Goal: Communication & Community: Answer question/provide support

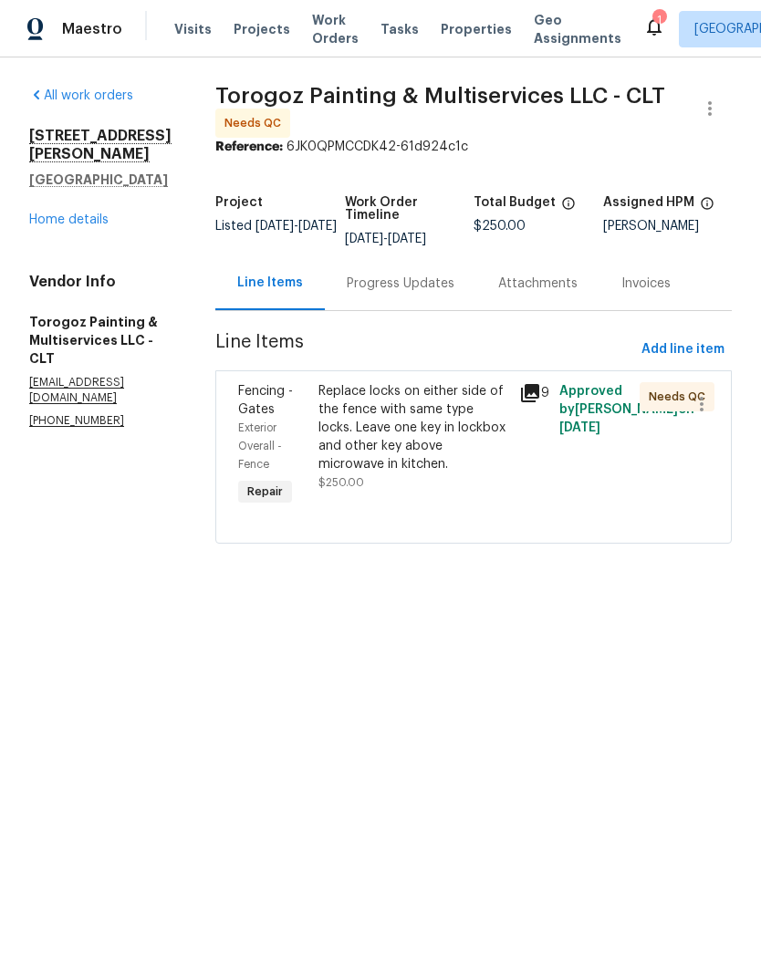
click at [440, 281] on div "Progress Updates" at bounding box center [400, 283] width 151 height 54
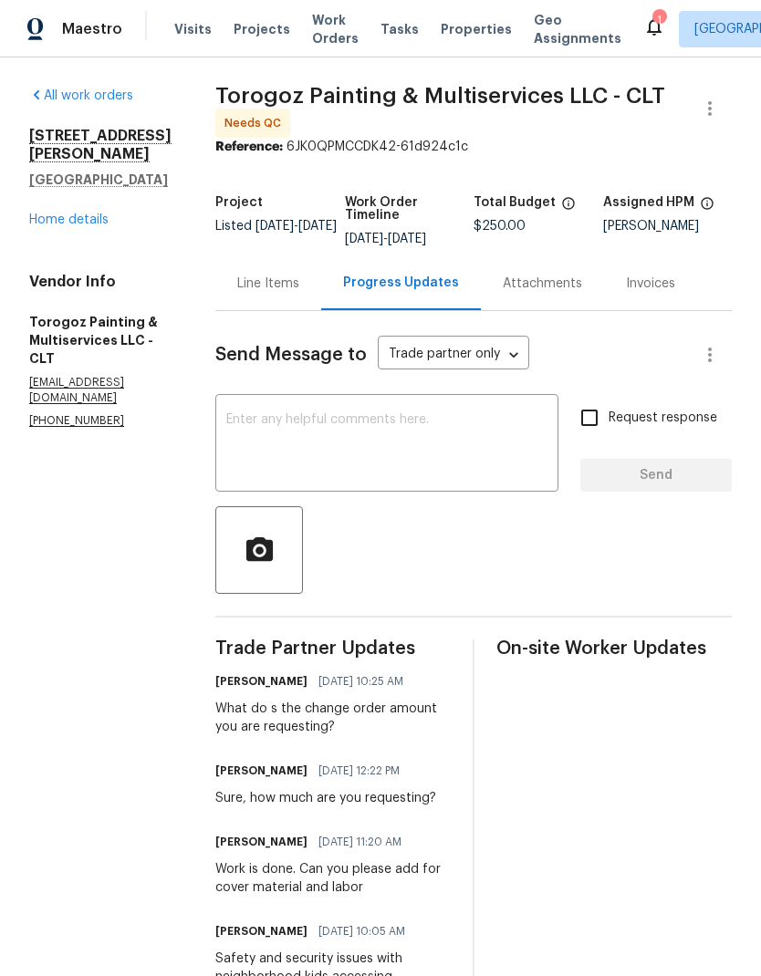
click at [433, 422] on div "x ​" at bounding box center [386, 445] width 343 height 93
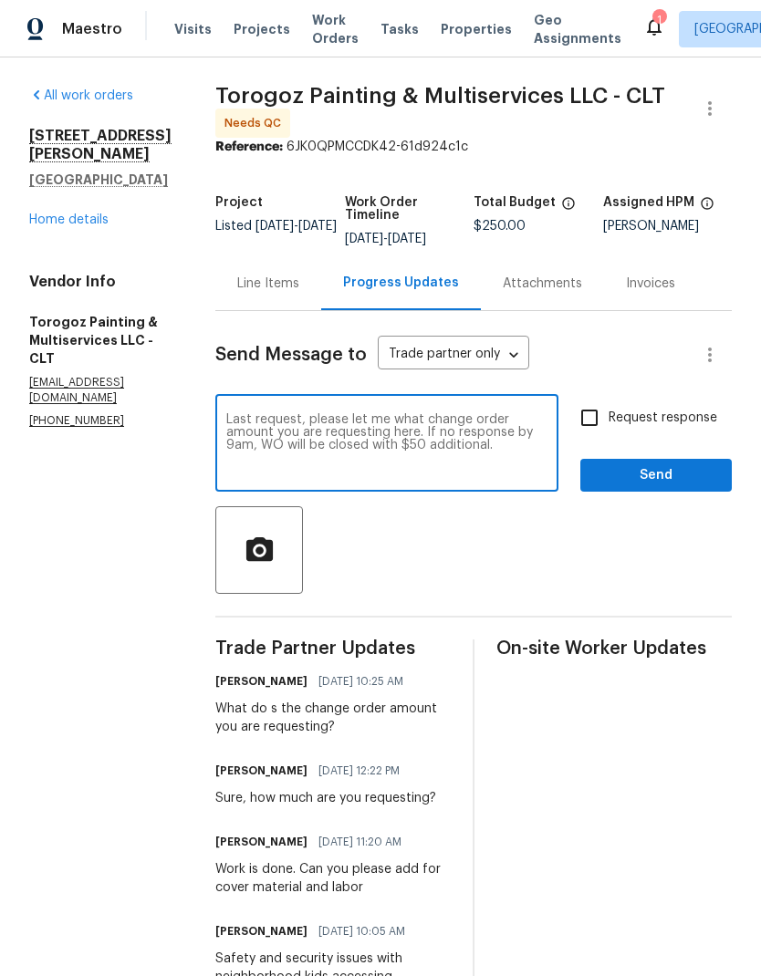
type textarea "Last request, please let me what change order amount you are requesting here. I…"
click at [584, 437] on input "Request response" at bounding box center [589, 418] width 38 height 38
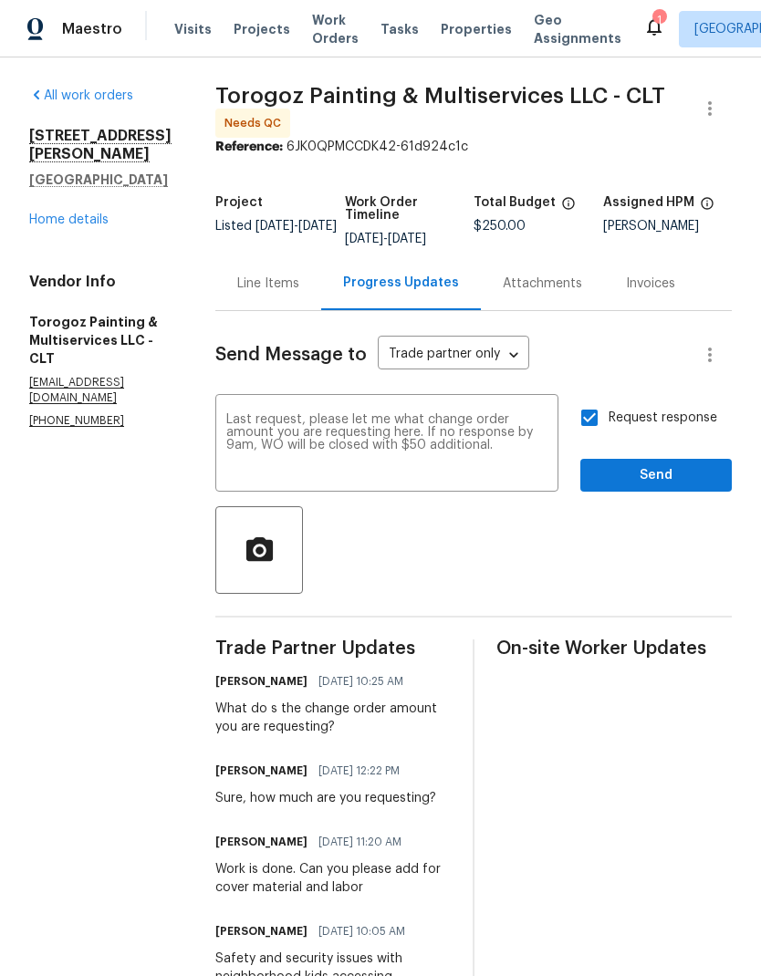
click at [597, 435] on input "Request response" at bounding box center [589, 418] width 38 height 38
click at [594, 426] on input "Request response" at bounding box center [589, 418] width 38 height 38
checkbox input "true"
click at [365, 461] on textarea "Last request, please let me what change order amount you are requesting here. I…" at bounding box center [386, 445] width 321 height 64
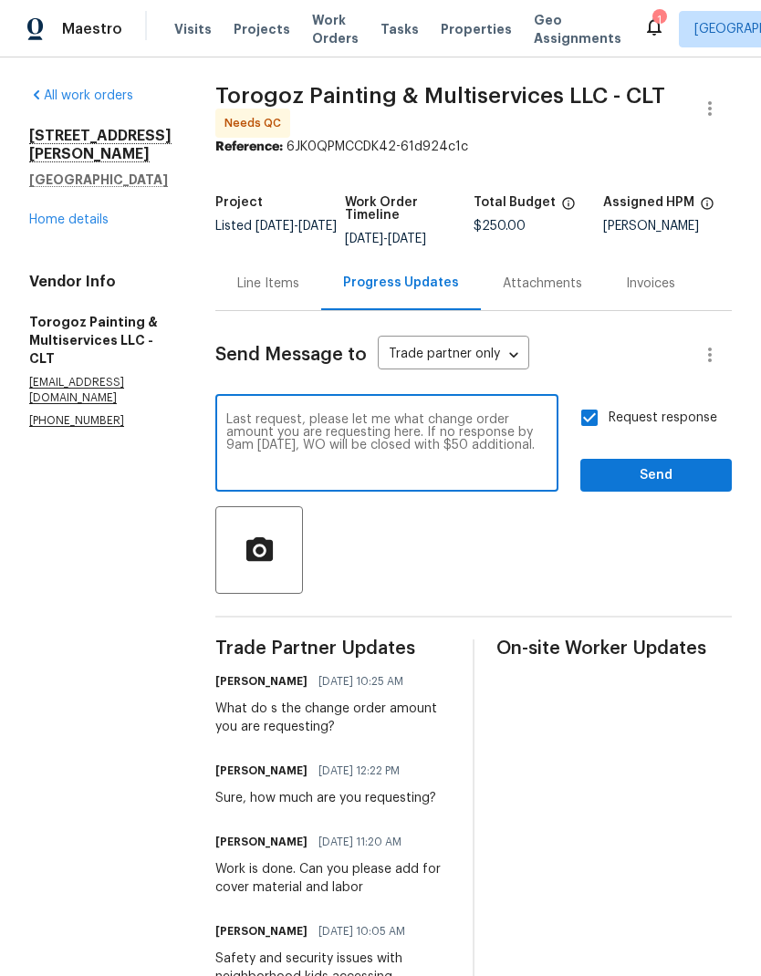
click at [349, 451] on textarea "Last request, please let me what change order amount you are requesting here. I…" at bounding box center [386, 445] width 321 height 64
click at [486, 477] on textarea "Last request, please let me what change order amount you are requesting here. I…" at bounding box center [386, 445] width 321 height 64
click at [399, 465] on textarea "Last request, please let me what change order amount you are requesting here. I…" at bounding box center [386, 445] width 321 height 64
click at [543, 477] on textarea "Last request, please let me what change order amount you are requesting here. I…" at bounding box center [386, 445] width 321 height 64
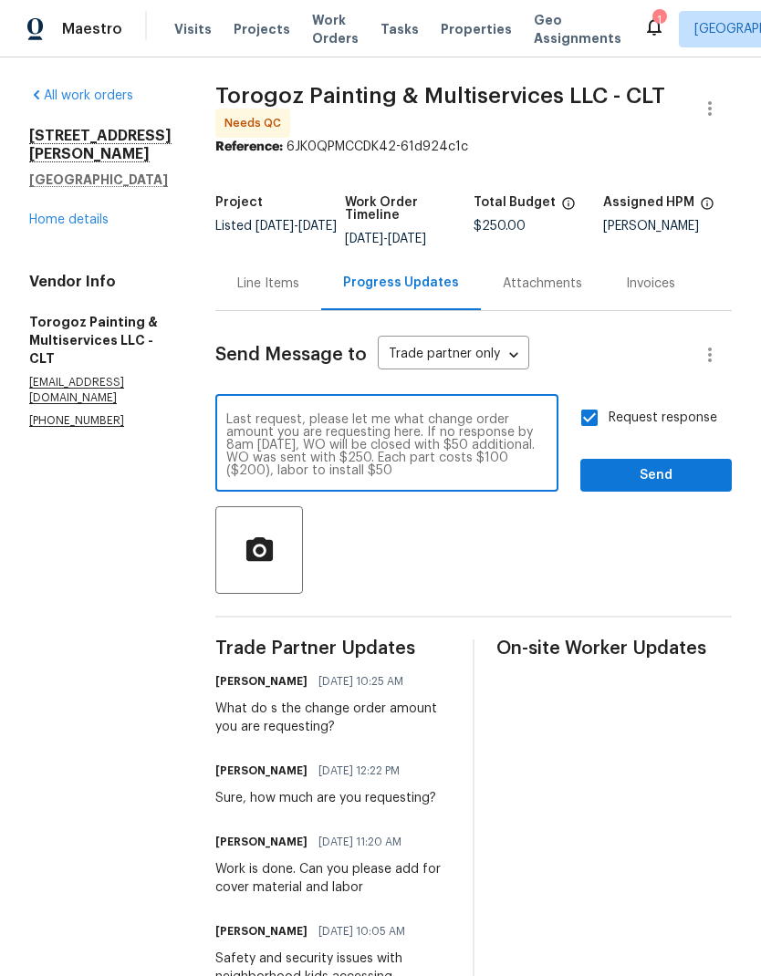
scroll to position [13, 0]
click at [444, 477] on textarea "Last request, please let me what change order amount you are requesting here. I…" at bounding box center [386, 445] width 321 height 64
click at [404, 456] on textarea "Last request, please let me what change order amount you are requesting here. I…" at bounding box center [386, 445] width 321 height 64
click at [528, 477] on textarea "Last request, please let me what change order amount you are requesting here. I…" at bounding box center [386, 445] width 321 height 64
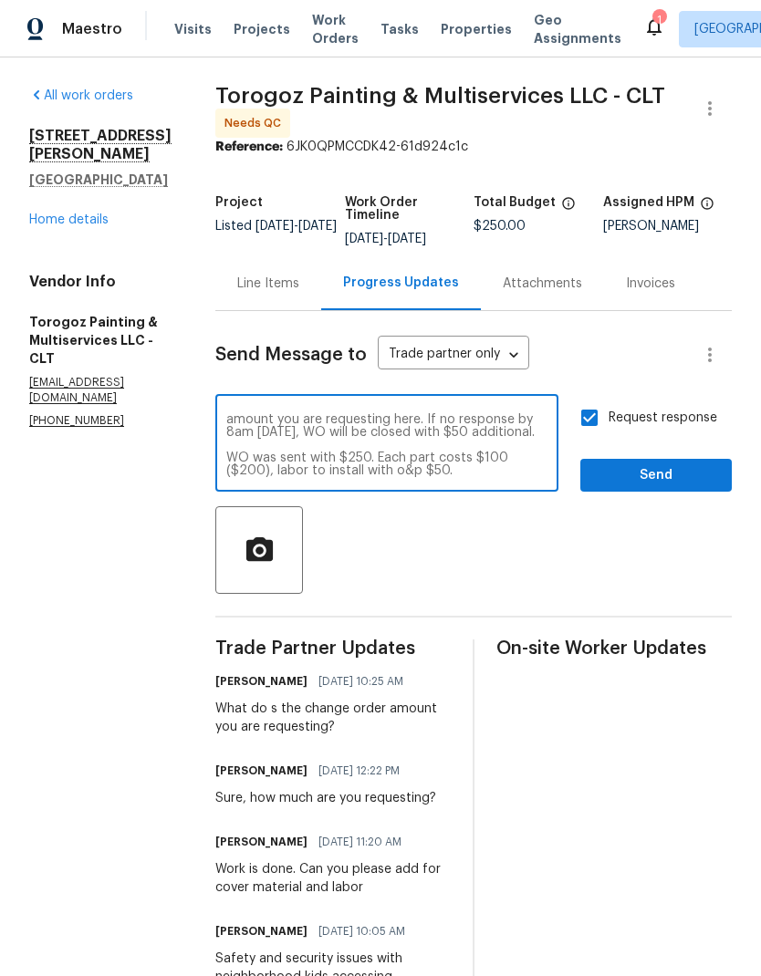
type textarea "Last request, please let me what change order amount you are requesting here. I…"
click at [706, 480] on span "Send" at bounding box center [656, 475] width 122 height 23
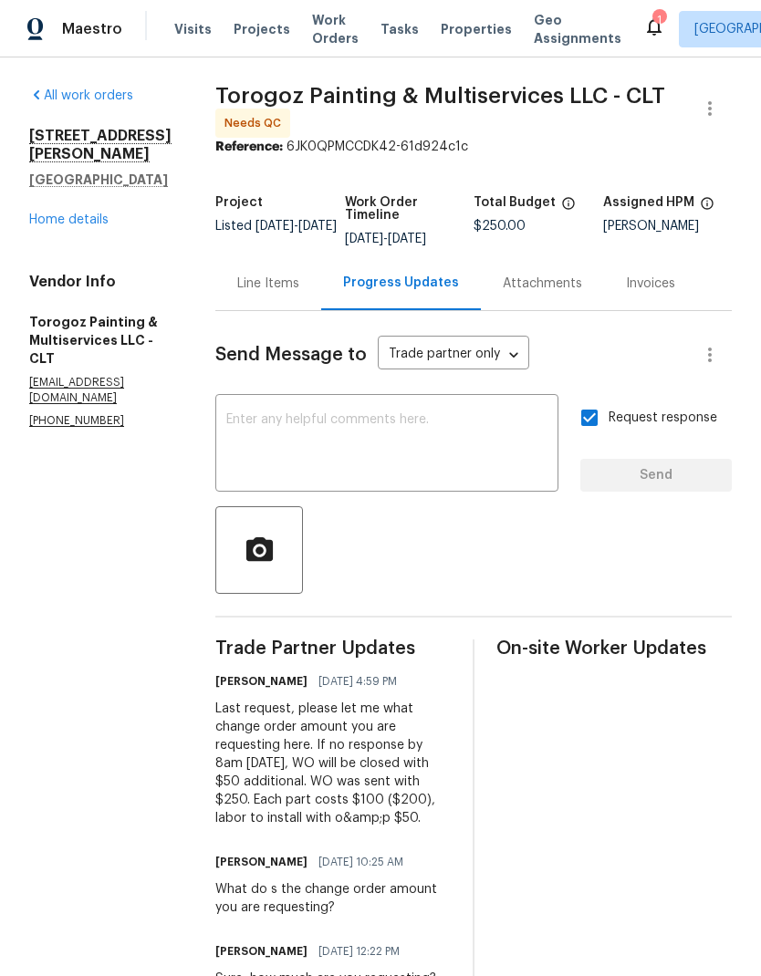
scroll to position [0, 182]
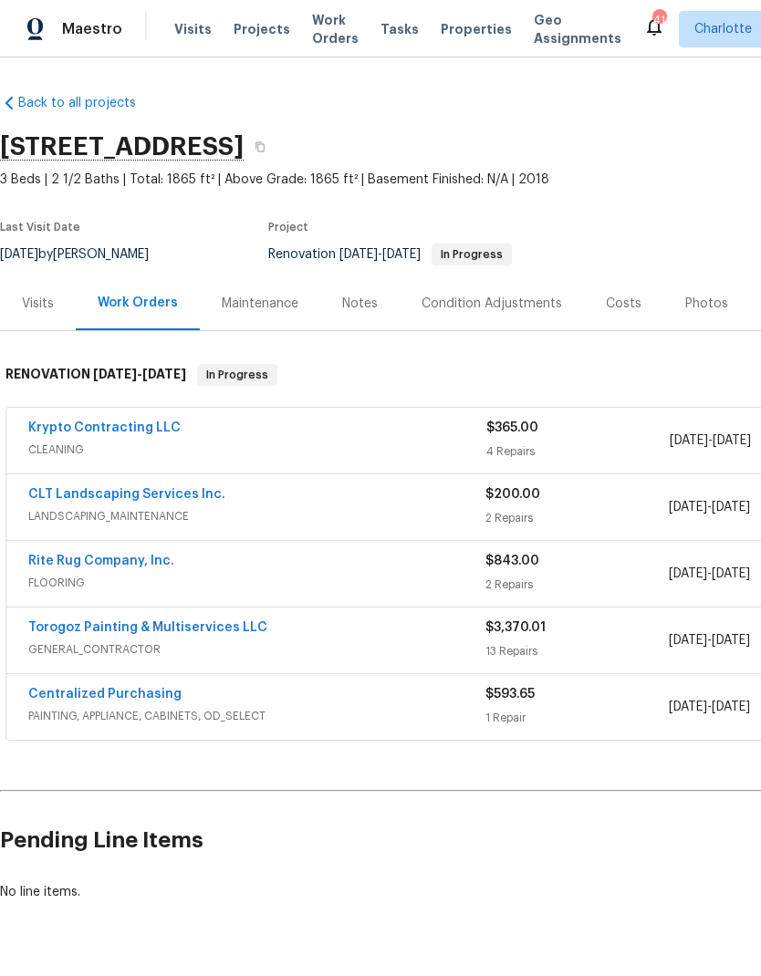
click at [133, 562] on link "Rite Rug Company, Inc." at bounding box center [101, 560] width 146 height 13
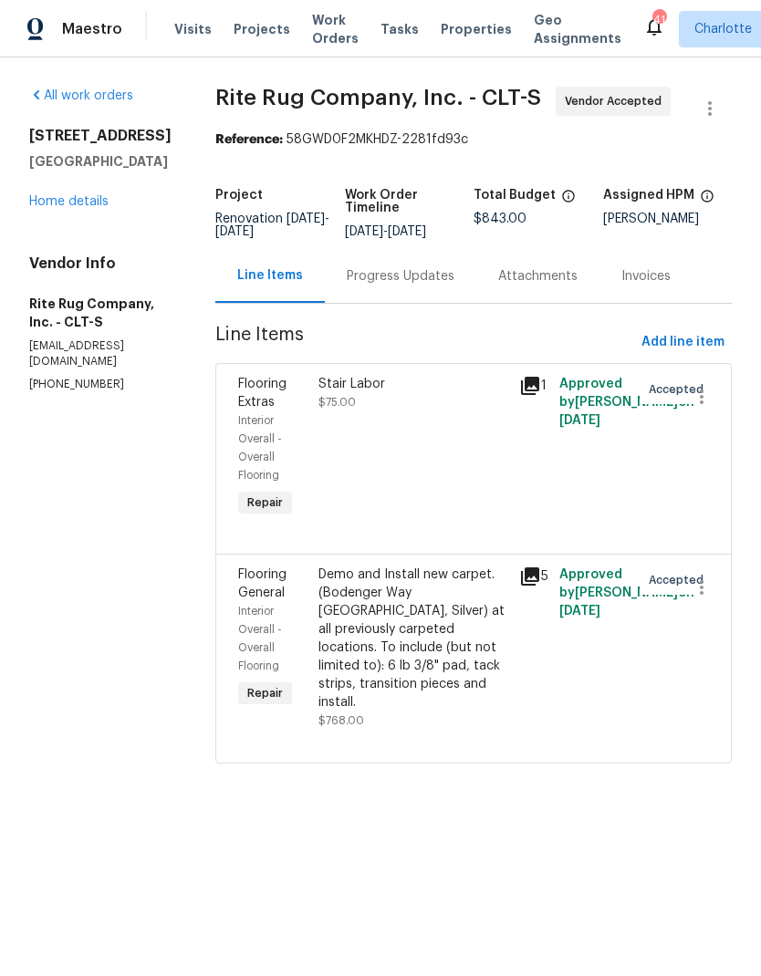
click at [423, 300] on div "Progress Updates" at bounding box center [400, 276] width 151 height 54
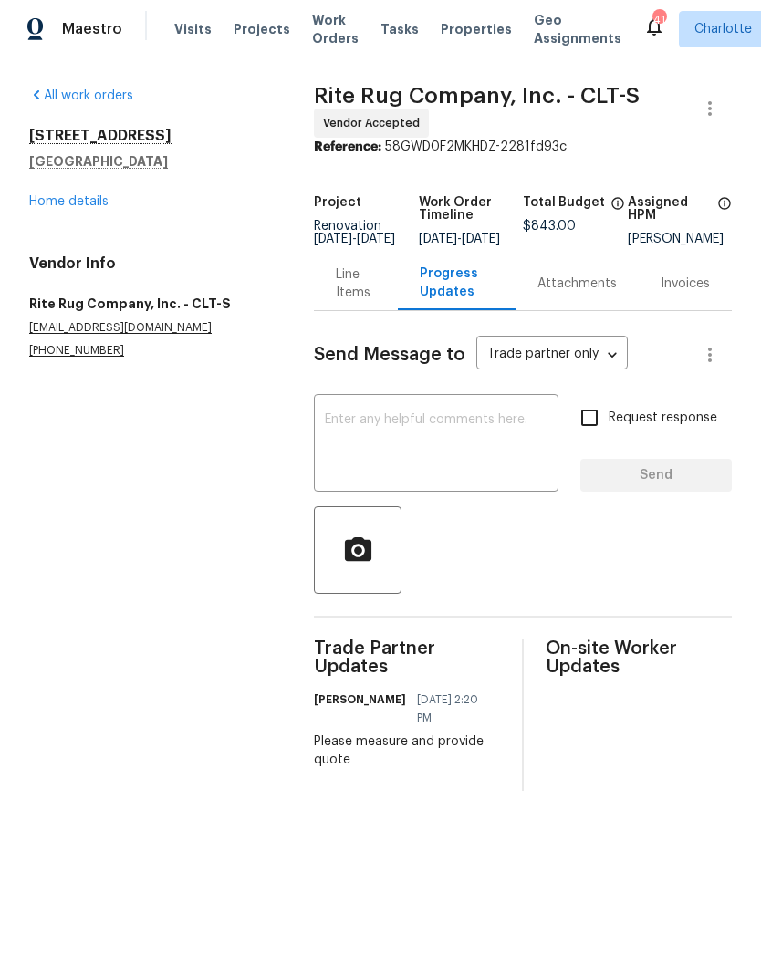
click at [37, 195] on link "Home details" at bounding box center [68, 201] width 79 height 13
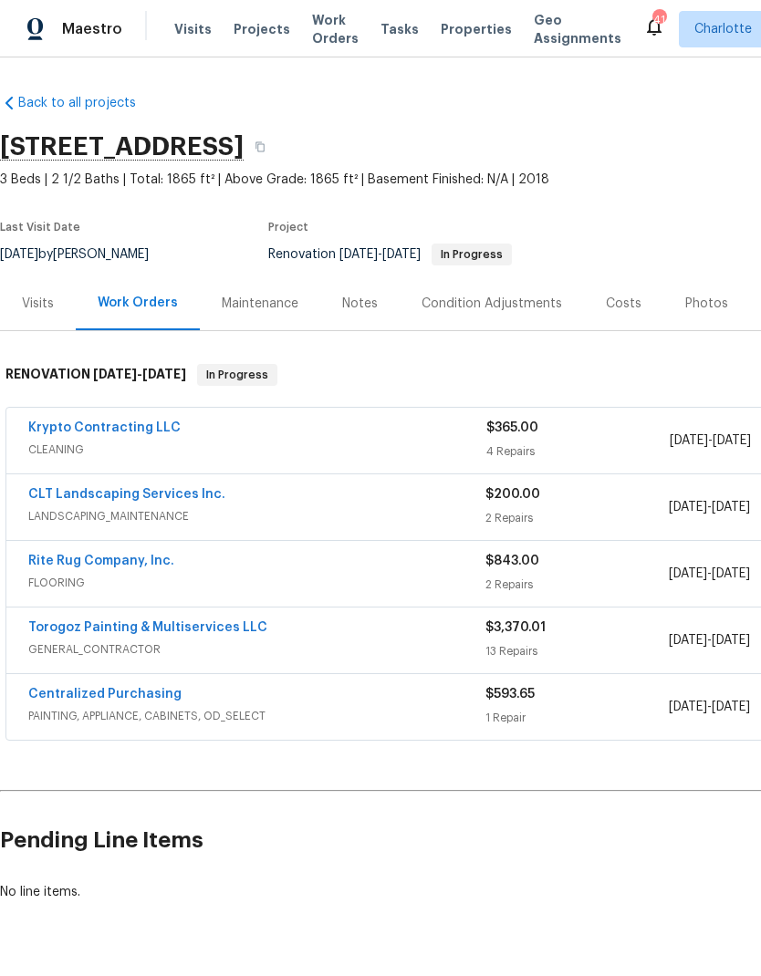
click at [64, 633] on link "Torogoz Painting & Multiservices LLC" at bounding box center [147, 627] width 239 height 13
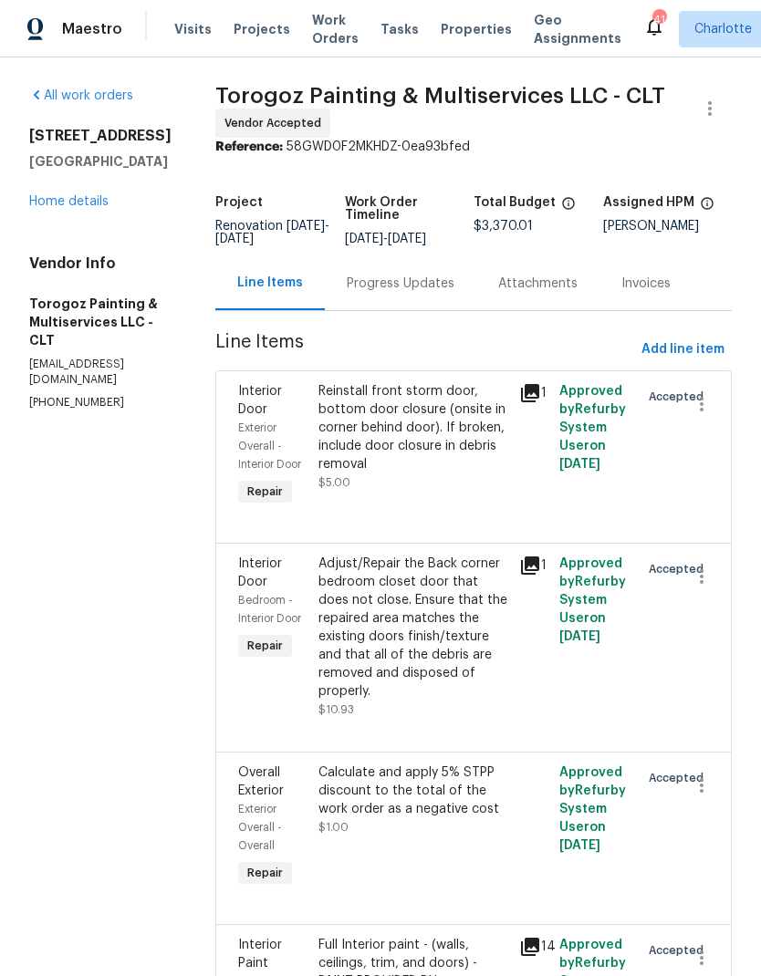
click at [434, 293] on div "Progress Updates" at bounding box center [401, 283] width 108 height 18
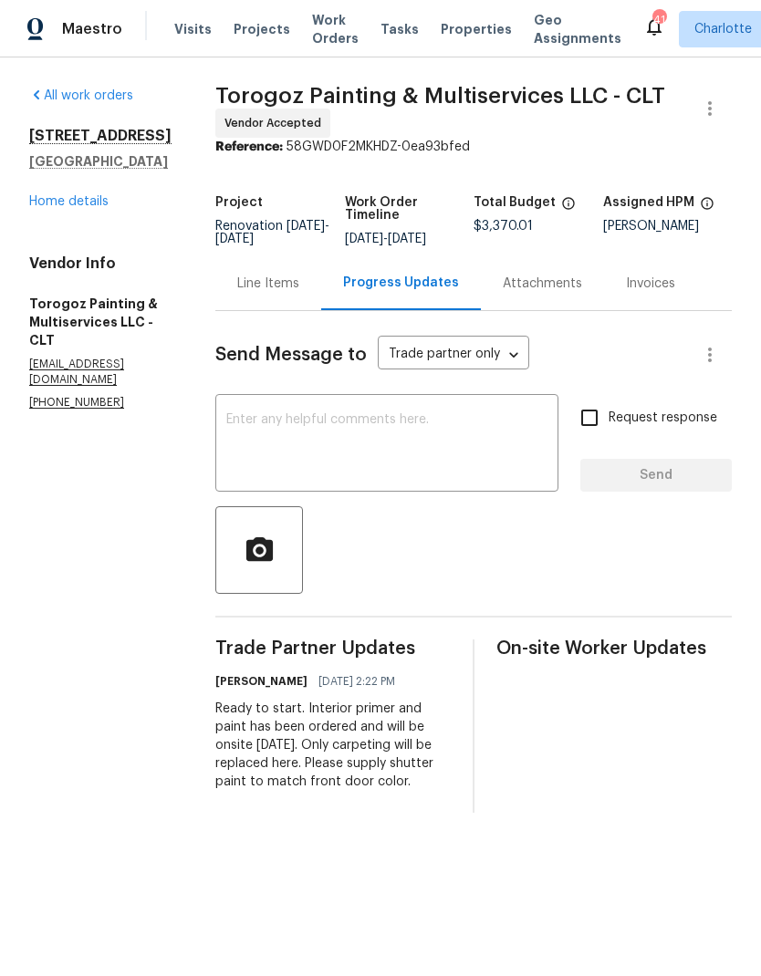
click at [53, 195] on link "Home details" at bounding box center [68, 201] width 79 height 13
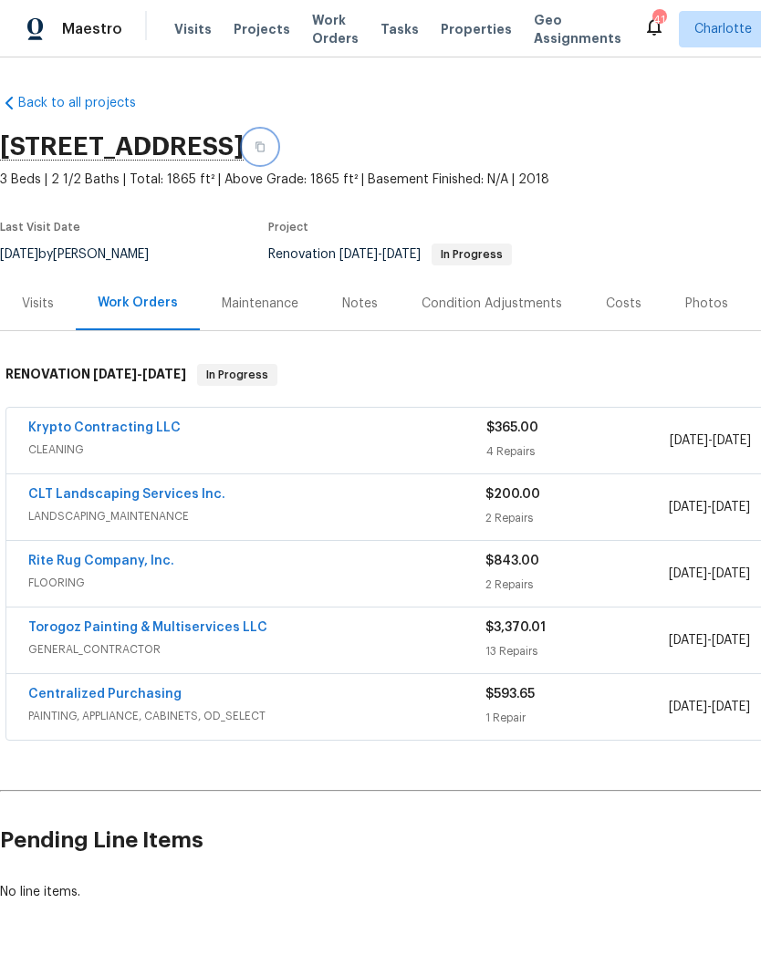
click at [276, 139] on button "button" at bounding box center [259, 146] width 33 height 33
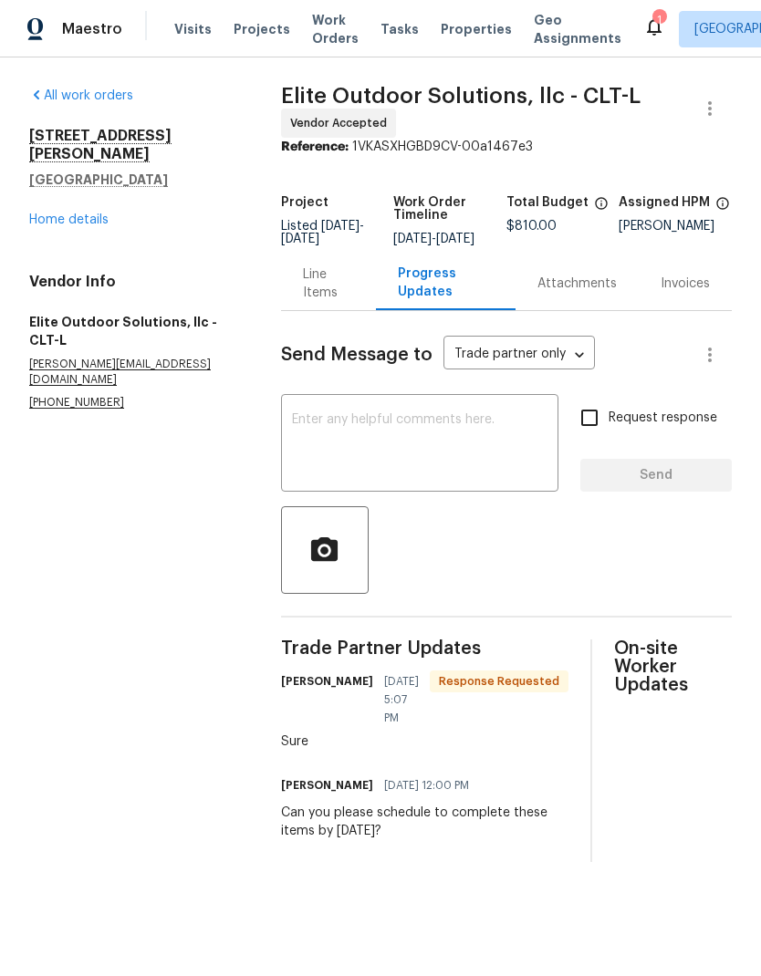
click at [406, 459] on textarea at bounding box center [419, 445] width 255 height 64
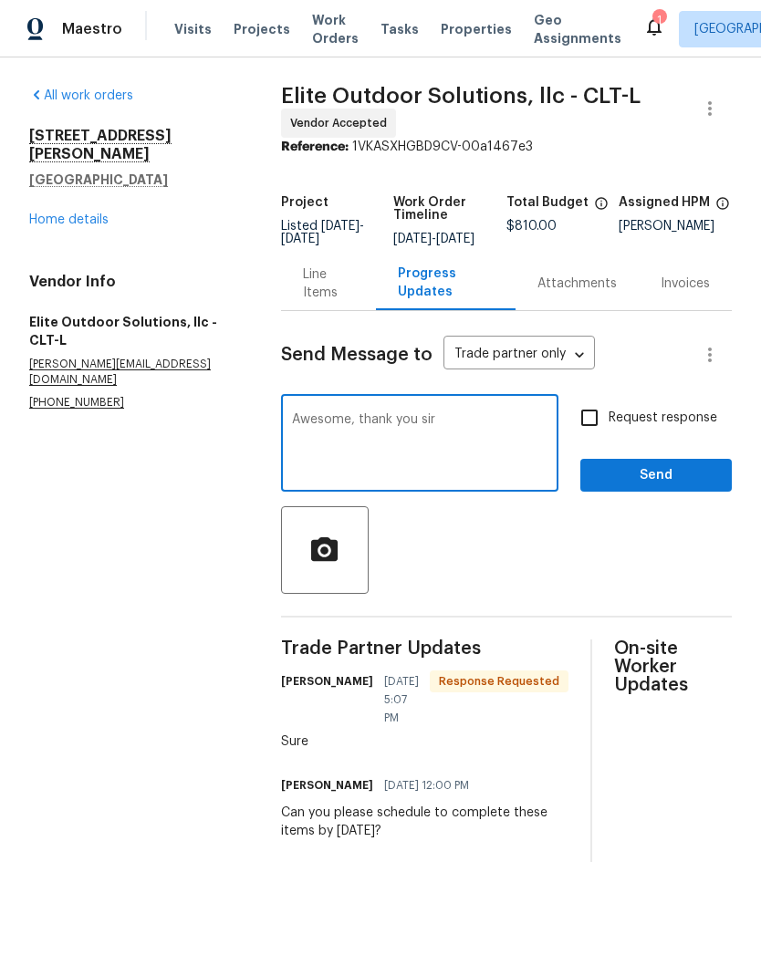
type textarea "Awesome, thank you sir"
click at [709, 473] on button "Send" at bounding box center [655, 476] width 151 height 34
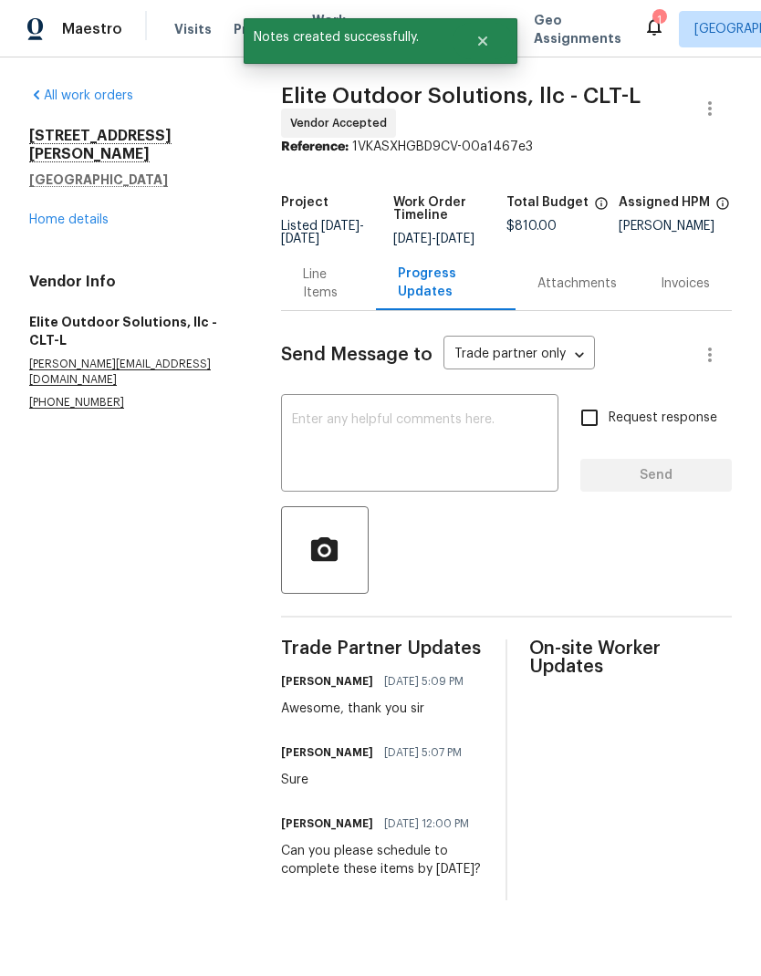
click at [50, 213] on link "Home details" at bounding box center [68, 219] width 79 height 13
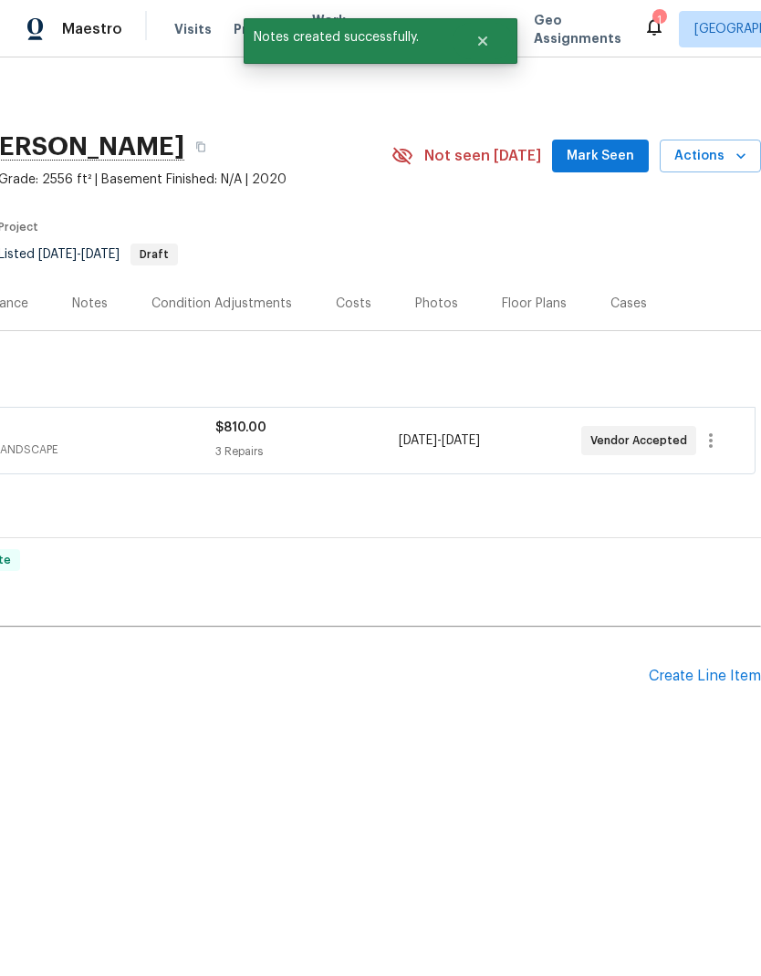
scroll to position [0, 270]
